Goal: Task Accomplishment & Management: Manage account settings

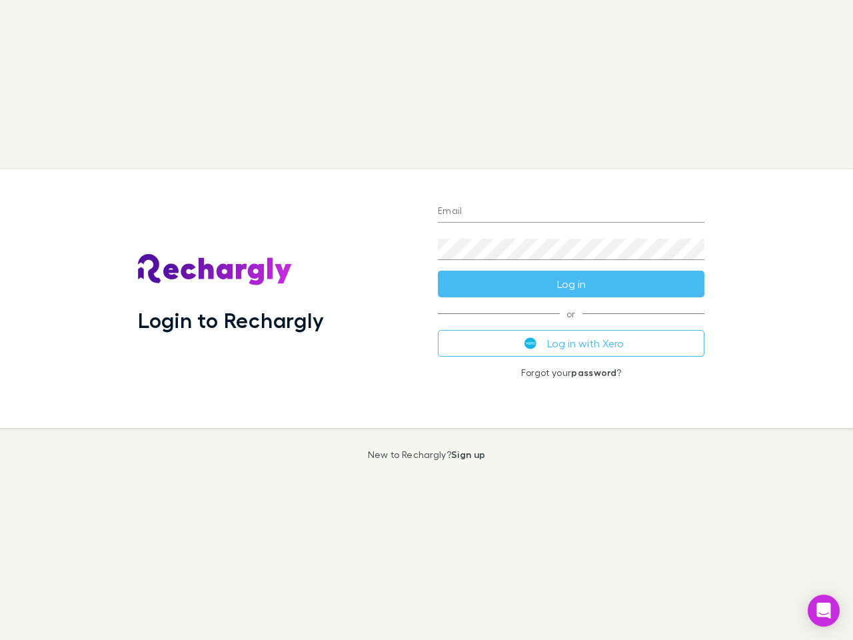
click at [426, 320] on div "Login to Rechargly" at bounding box center [277, 298] width 300 height 258
click at [571, 212] on input "Email" at bounding box center [571, 211] width 266 height 21
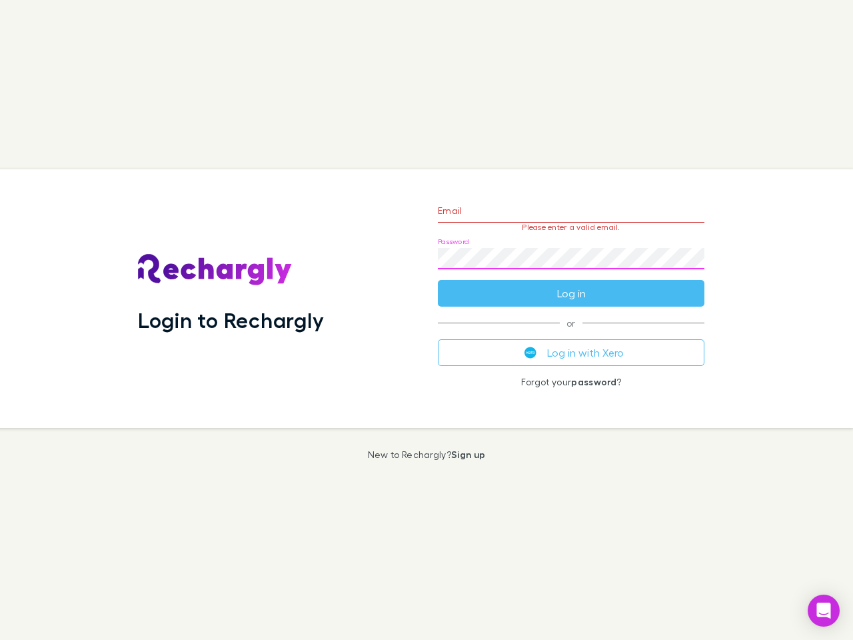
click at [571, 284] on form "Email Please enter a valid email. Password Log in" at bounding box center [571, 249] width 266 height 116
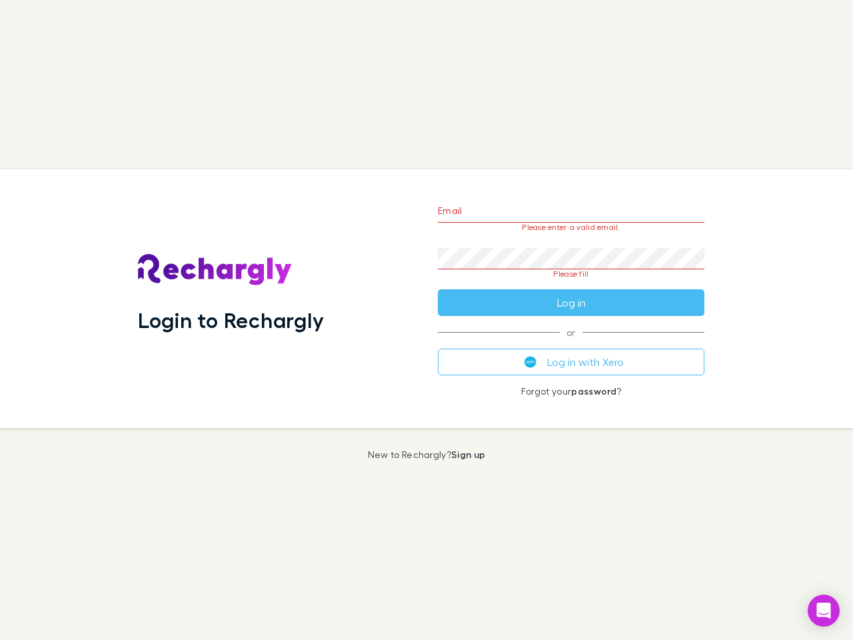
click at [571, 343] on div "Email Please enter a valid email. Password Please fill Log in or Log in with Xe…" at bounding box center [571, 298] width 288 height 258
click at [823, 610] on icon "Open Intercom Messenger" at bounding box center [824, 610] width 14 height 16
